Goal: Navigation & Orientation: Find specific page/section

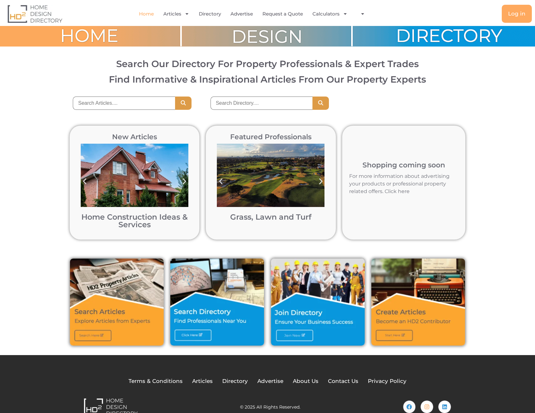
scroll to position [15, 0]
click at [255, 219] on link "Grass, Lawn and Turf" at bounding box center [270, 216] width 81 height 9
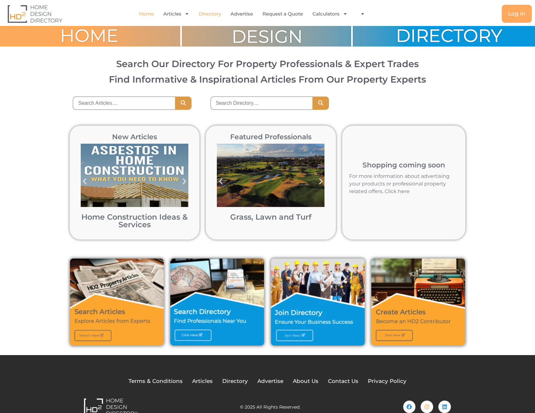
click at [207, 13] on link "Directory" at bounding box center [210, 14] width 22 height 15
